Goal: Register for event/course

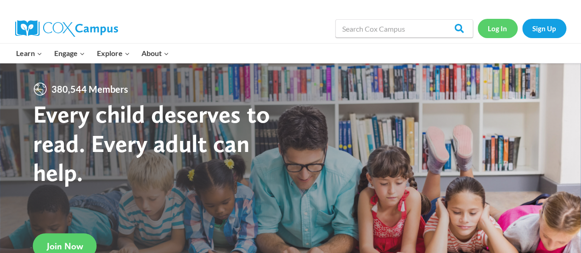
click at [492, 26] on link "Log In" at bounding box center [498, 28] width 40 height 19
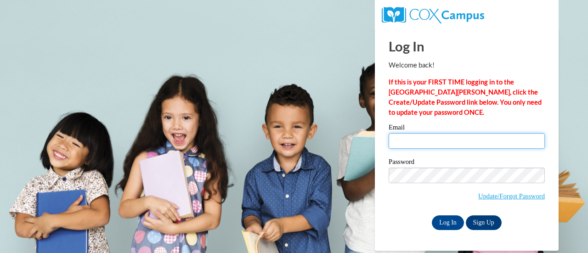
click at [467, 148] on input "Email" at bounding box center [467, 141] width 156 height 16
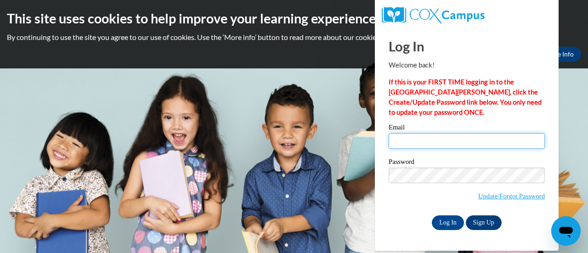
type input "[PERSON_NAME][EMAIL_ADDRESS][DOMAIN_NAME]"
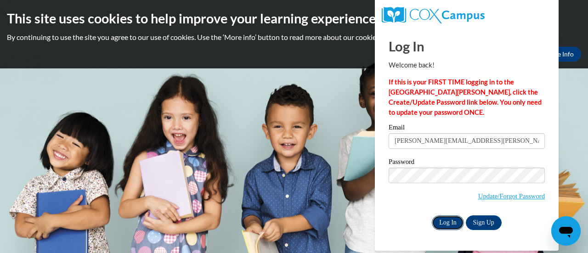
click at [444, 222] on input "Log In" at bounding box center [448, 223] width 32 height 15
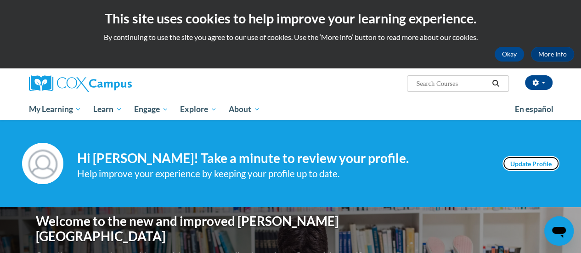
click at [532, 159] on link "Update Profile" at bounding box center [531, 163] width 57 height 15
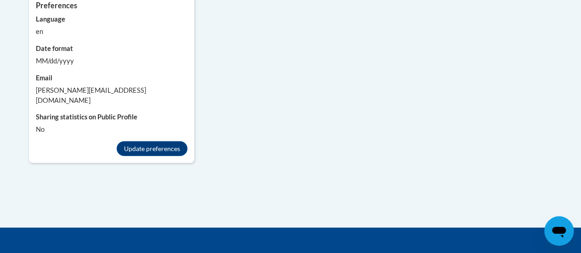
scroll to position [965, 0]
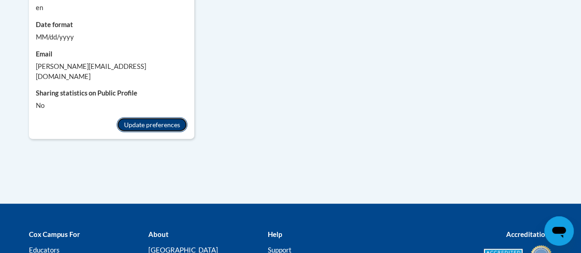
click at [163, 118] on button "Update preferences" at bounding box center [152, 125] width 71 height 15
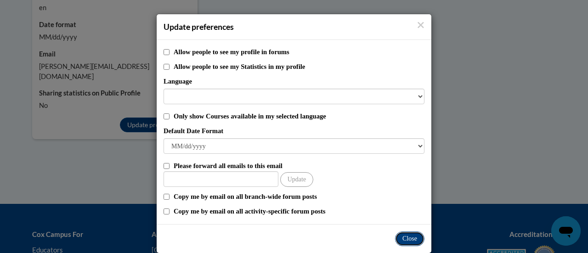
click at [399, 238] on button "Close" at bounding box center [409, 239] width 29 height 15
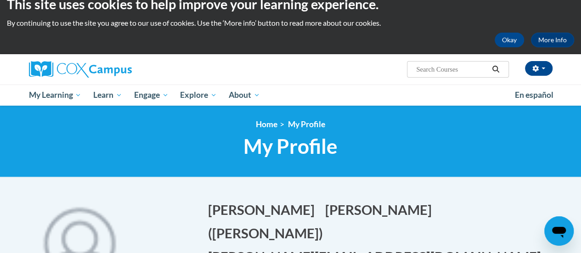
scroll to position [0, 0]
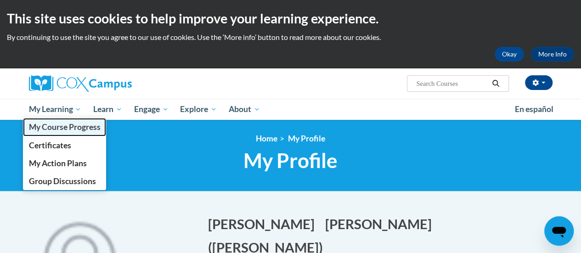
click at [66, 129] on span "My Course Progress" at bounding box center [64, 127] width 72 height 10
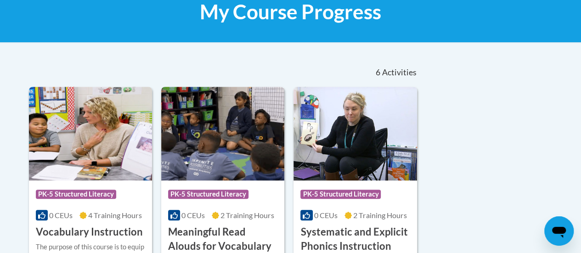
scroll to position [92, 0]
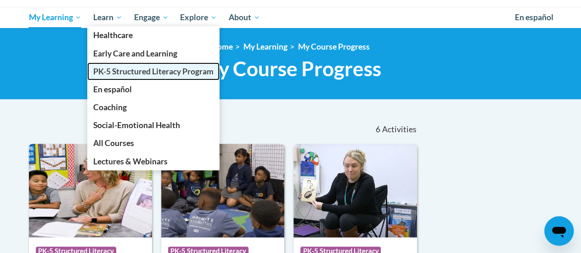
click at [135, 70] on span "PK-5 Structured Literacy Program" at bounding box center [153, 72] width 120 height 10
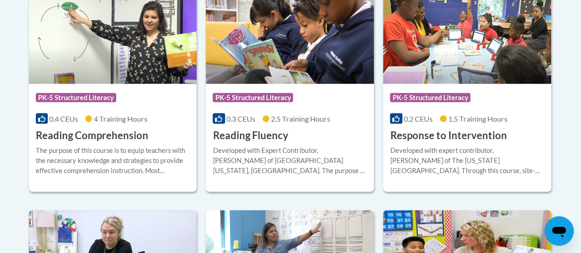
scroll to position [919, 0]
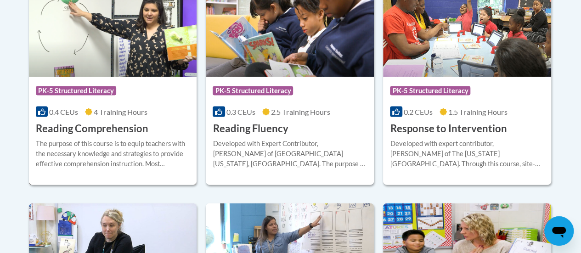
click at [112, 125] on h3 "Reading Comprehension" at bounding box center [92, 129] width 113 height 14
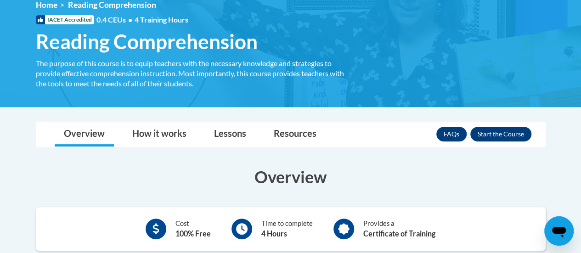
scroll to position [138, 0]
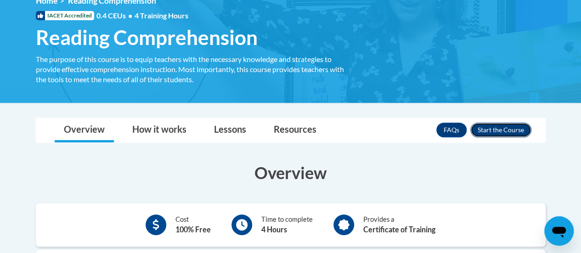
click at [507, 132] on button "Enroll" at bounding box center [501, 130] width 61 height 15
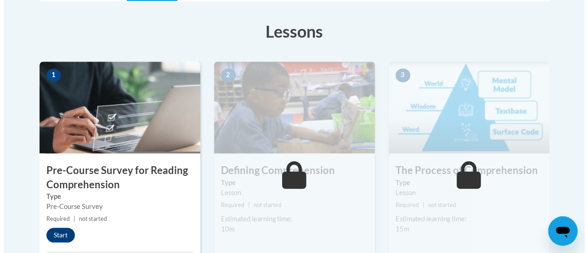
scroll to position [276, 0]
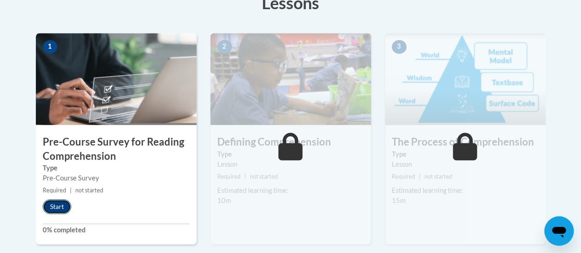
click at [54, 208] on button "Start" at bounding box center [57, 206] width 28 height 15
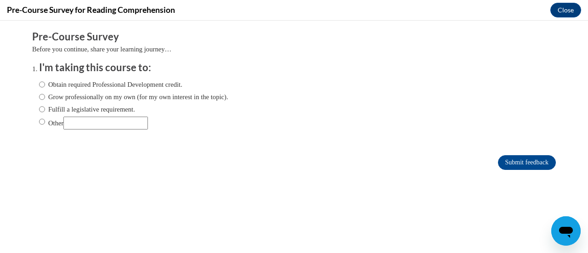
scroll to position [0, 0]
click at [39, 86] on input "Obtain required Professional Development credit." at bounding box center [42, 85] width 6 height 10
radio input "true"
click at [514, 166] on input "Submit feedback" at bounding box center [527, 162] width 58 height 15
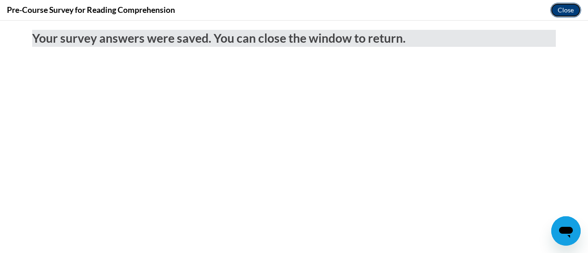
click at [567, 11] on button "Close" at bounding box center [566, 10] width 31 height 15
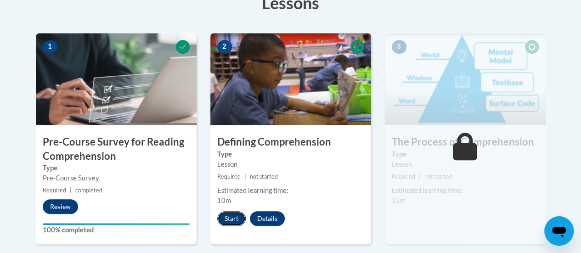
click at [233, 221] on button "Start" at bounding box center [231, 218] width 28 height 15
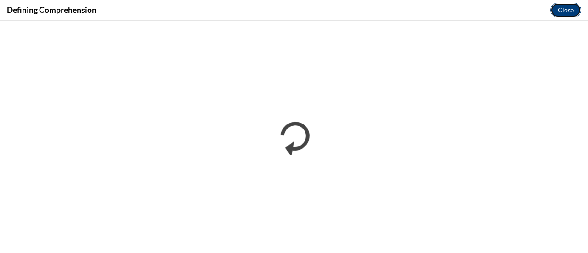
click at [561, 11] on button "Close" at bounding box center [566, 10] width 31 height 15
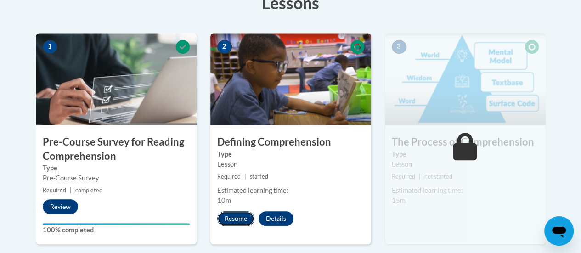
click at [238, 216] on button "Resume" at bounding box center [235, 218] width 37 height 15
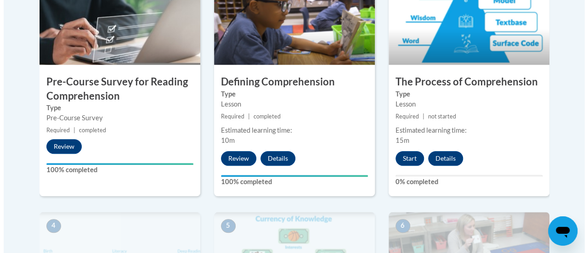
scroll to position [336, 0]
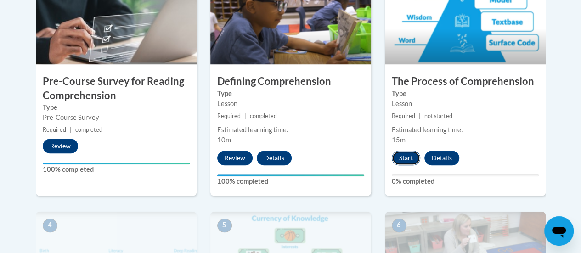
click at [405, 156] on button "Start" at bounding box center [406, 158] width 28 height 15
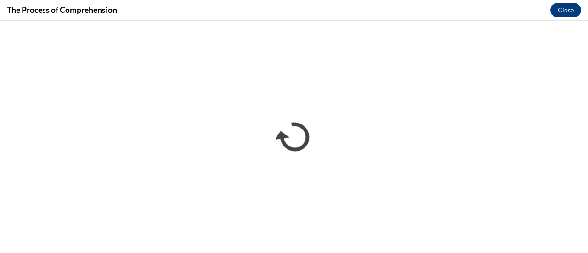
scroll to position [0, 0]
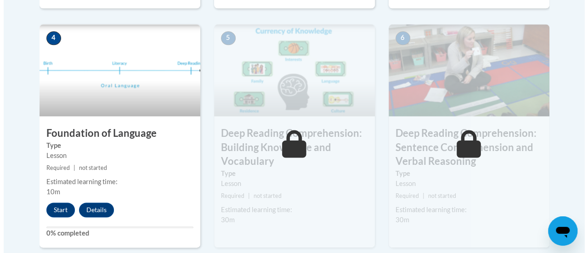
scroll to position [524, 0]
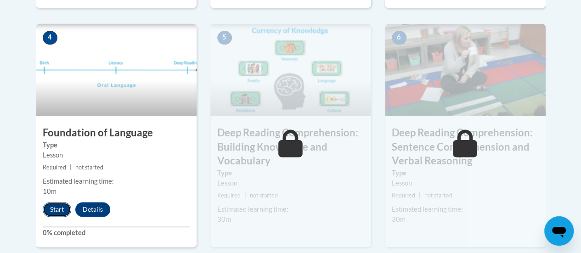
click at [49, 205] on button "Start" at bounding box center [57, 209] width 28 height 15
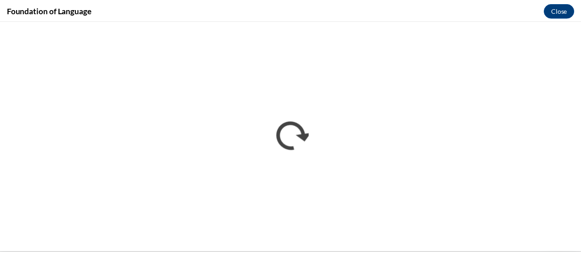
scroll to position [0, 0]
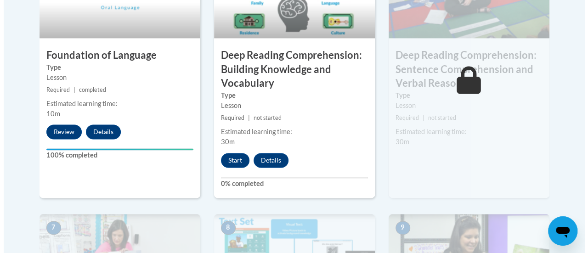
scroll to position [606, 0]
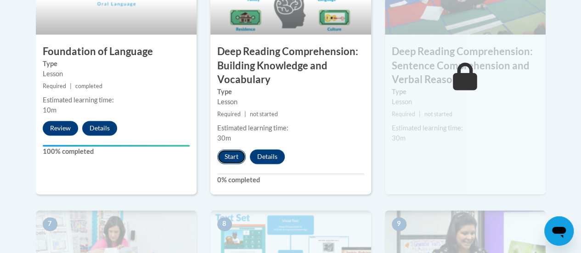
click at [238, 162] on button "Start" at bounding box center [231, 156] width 28 height 15
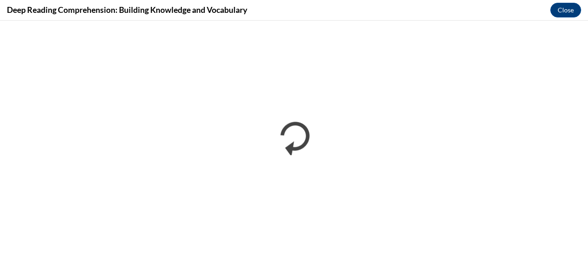
scroll to position [0, 0]
